Goal: Browse casually

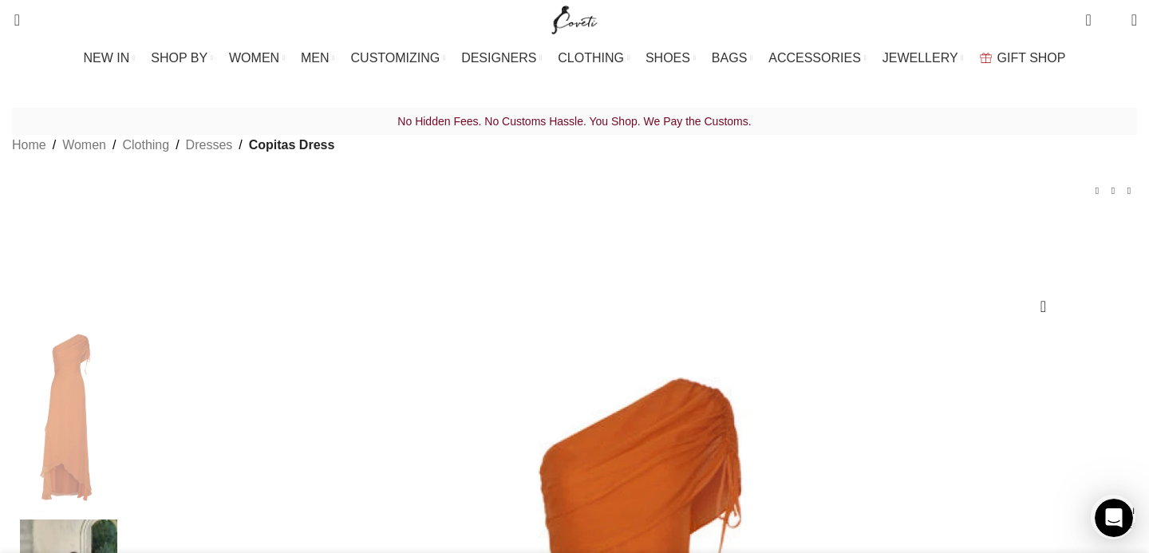
scroll to position [0, 504]
